Goal: Task Accomplishment & Management: Use online tool/utility

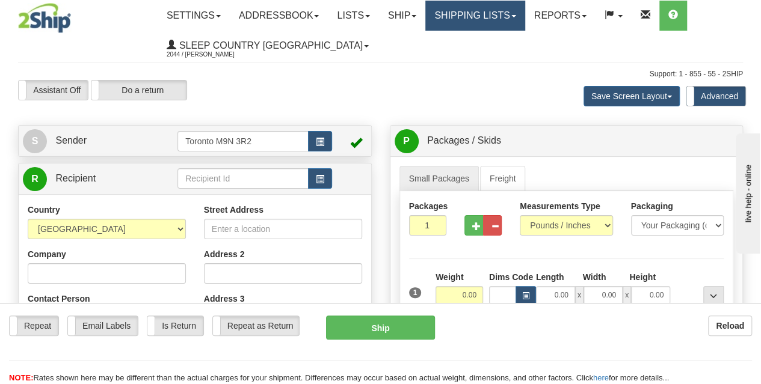
click at [484, 16] on link "Shipping lists" at bounding box center [474, 16] width 99 height 30
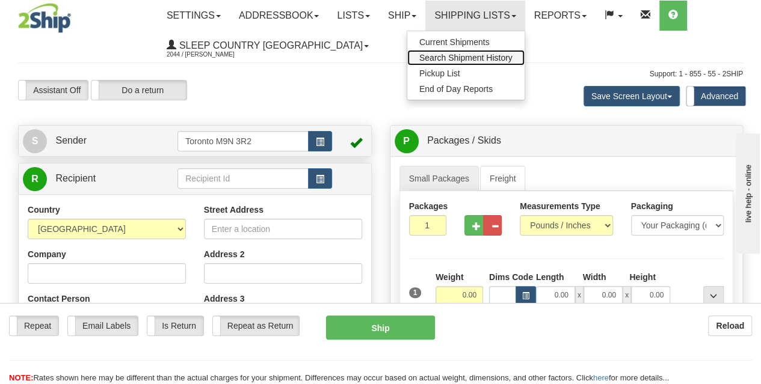
click at [488, 53] on span "Search Shipment History" at bounding box center [465, 58] width 93 height 10
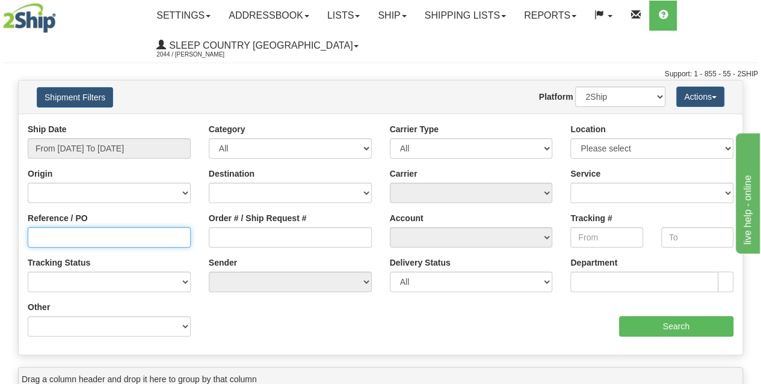
click at [63, 240] on input "Reference / PO" at bounding box center [109, 237] width 163 height 20
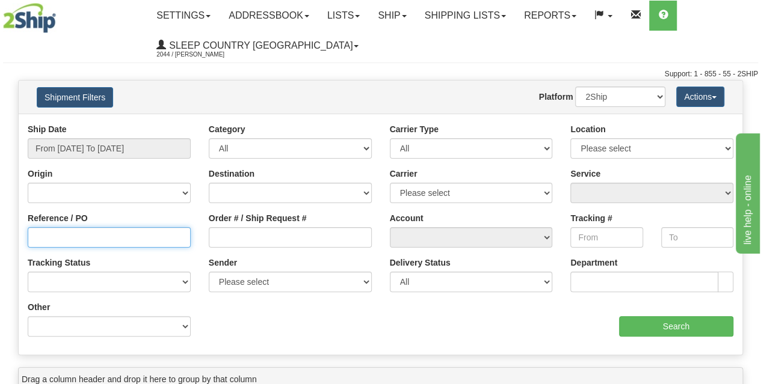
paste input "9007I104156"
type input "9007I104156"
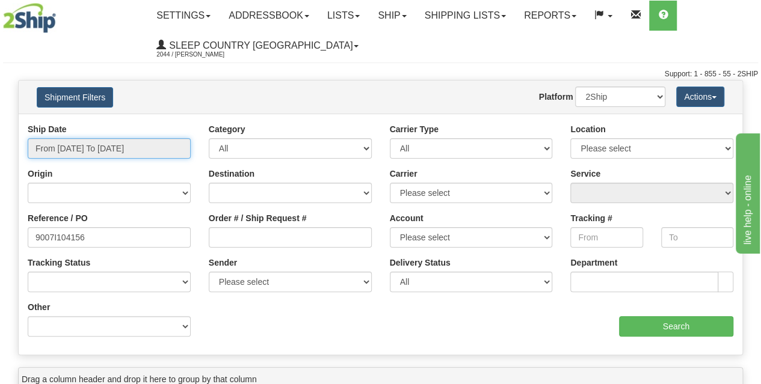
click at [95, 146] on input "From 09/29/2025 To 09/30/2025" at bounding box center [109, 148] width 163 height 20
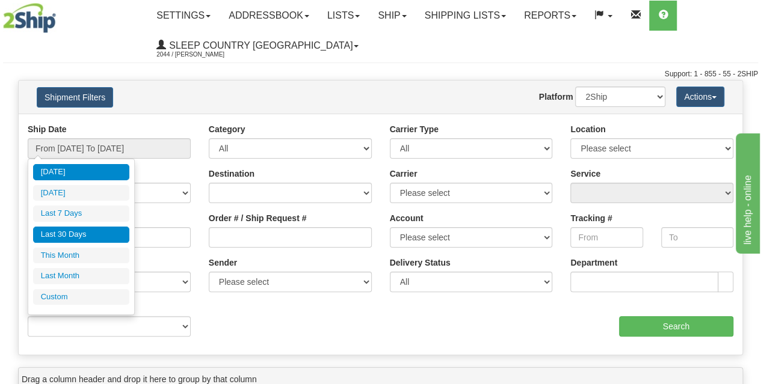
click at [76, 233] on li "Last 30 Days" at bounding box center [81, 235] width 96 height 16
type input "From 09/01/2025 To 09/30/2025"
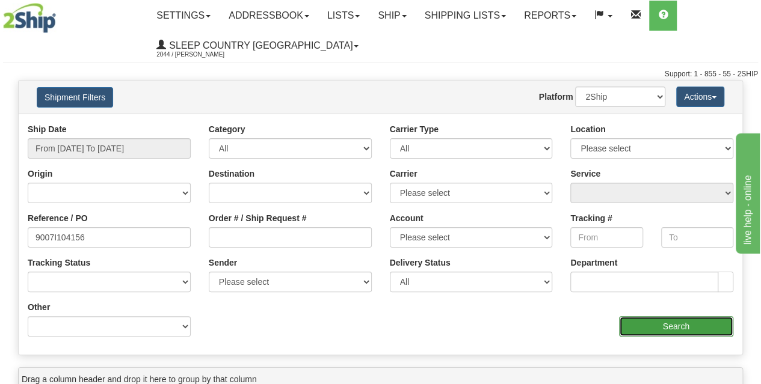
click at [657, 323] on input "Search" at bounding box center [676, 326] width 115 height 20
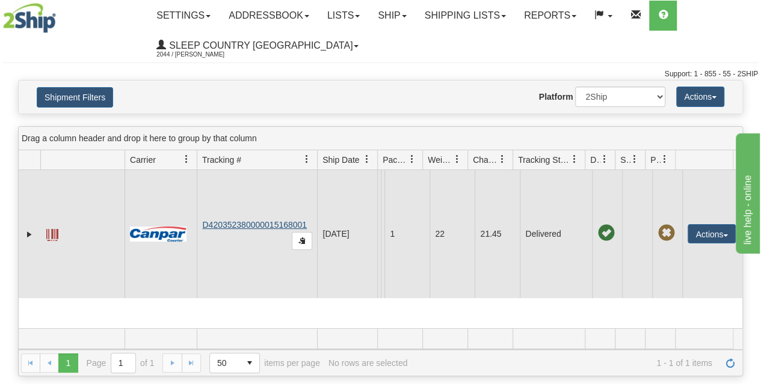
scroll to position [60, 0]
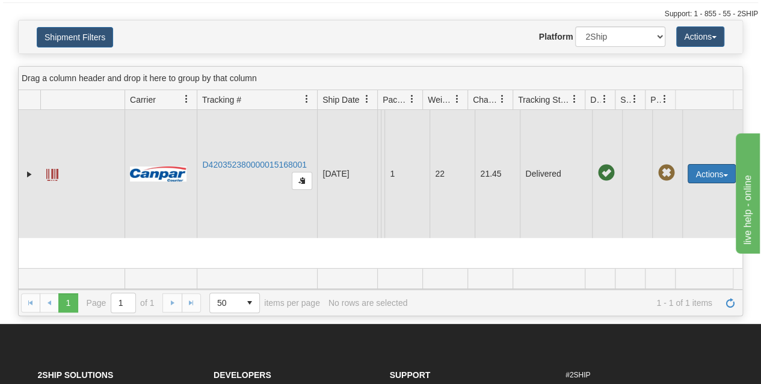
click at [708, 174] on button "Actions" at bounding box center [712, 173] width 48 height 19
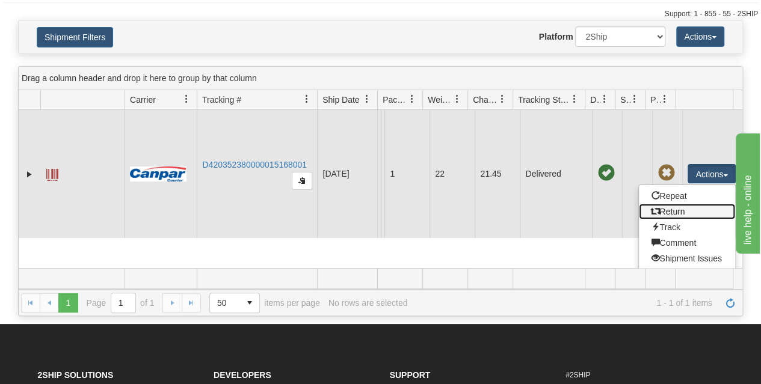
click at [680, 211] on link "Return" at bounding box center [687, 212] width 96 height 16
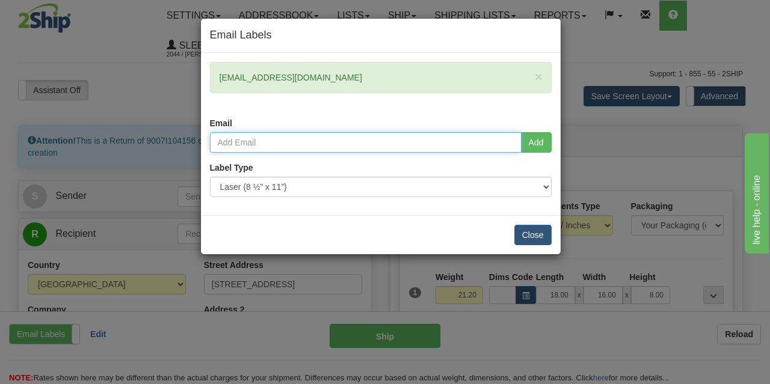
click at [252, 143] on input "email" at bounding box center [366, 142] width 312 height 20
type input "annick.frechette@dormezvous.com"
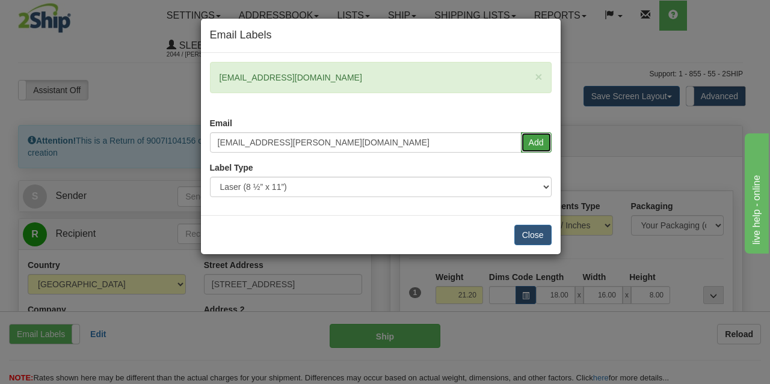
click at [537, 142] on button "Add" at bounding box center [536, 142] width 31 height 20
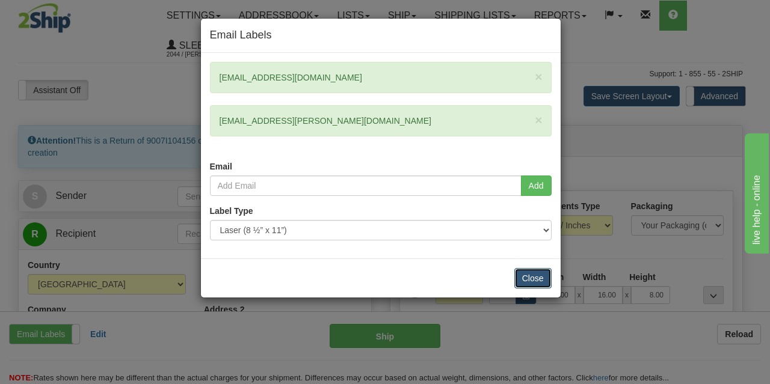
click at [525, 281] on button "Close" at bounding box center [532, 278] width 37 height 20
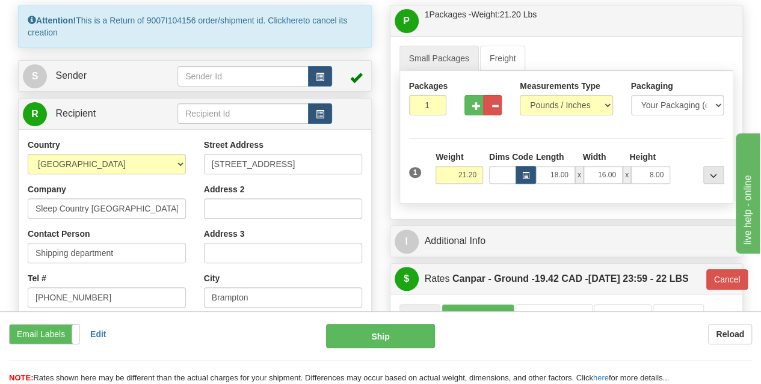
scroll to position [181, 0]
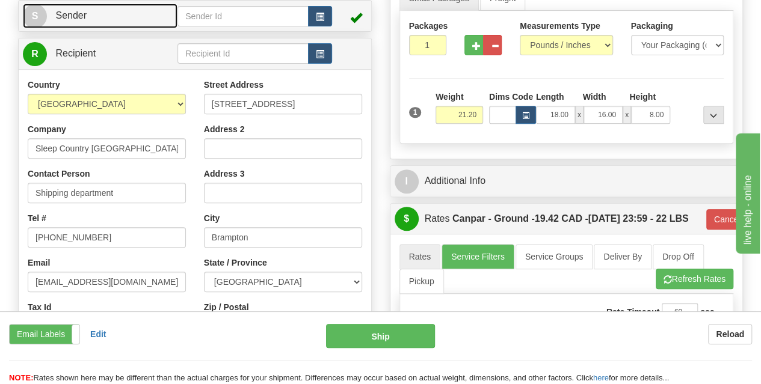
click at [106, 22] on link "S Sender" at bounding box center [100, 16] width 155 height 25
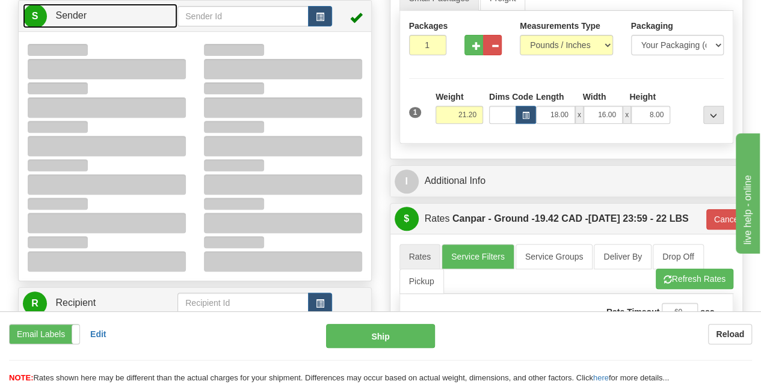
type input "09:41"
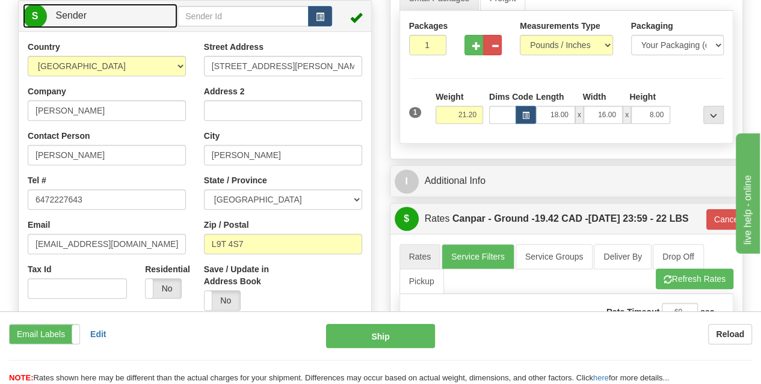
click at [93, 19] on link "S Sender" at bounding box center [100, 16] width 155 height 25
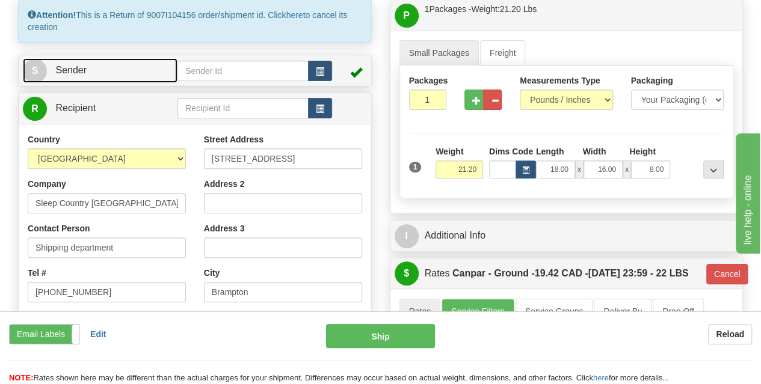
scroll to position [120, 0]
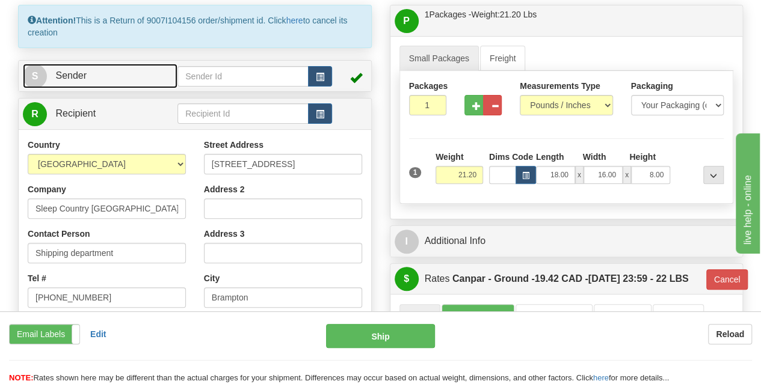
click at [131, 74] on link "S Sender" at bounding box center [100, 76] width 155 height 25
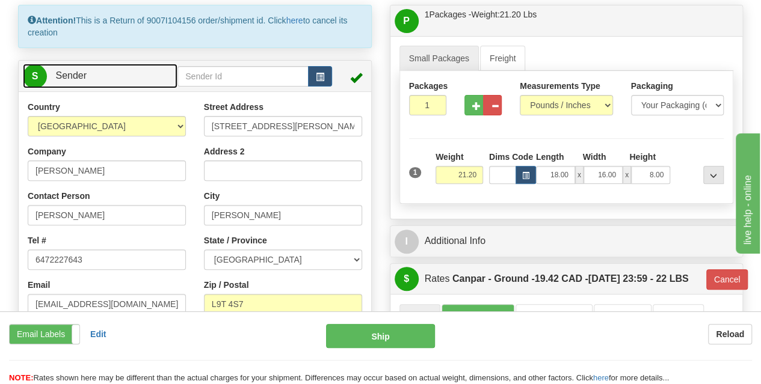
click at [131, 74] on link "S Sender" at bounding box center [100, 76] width 155 height 25
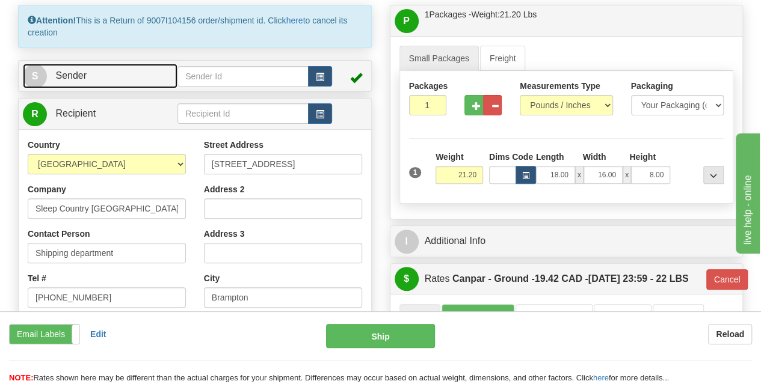
click at [131, 74] on link "S Sender" at bounding box center [100, 76] width 155 height 25
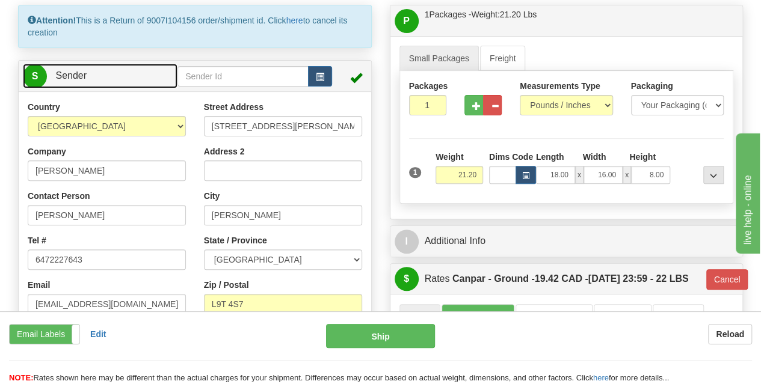
click at [131, 74] on link "S Sender" at bounding box center [100, 76] width 155 height 25
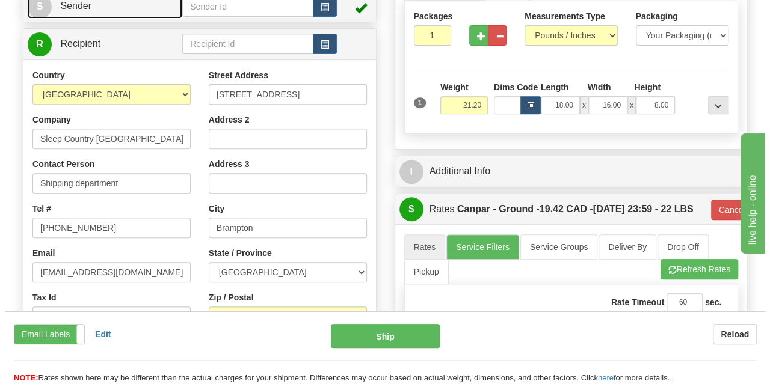
scroll to position [301, 0]
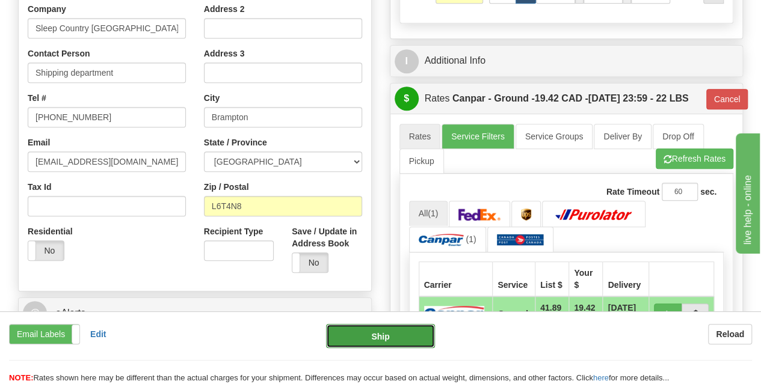
click at [378, 333] on button "Ship" at bounding box center [380, 336] width 109 height 24
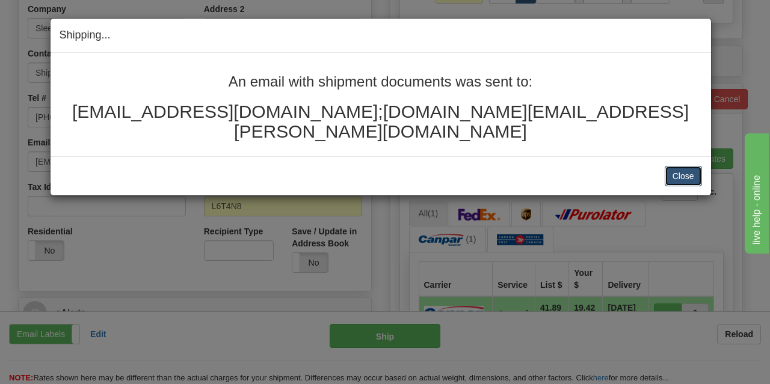
click at [682, 166] on button "Close" at bounding box center [683, 176] width 37 height 20
